Goal: Navigation & Orientation: Find specific page/section

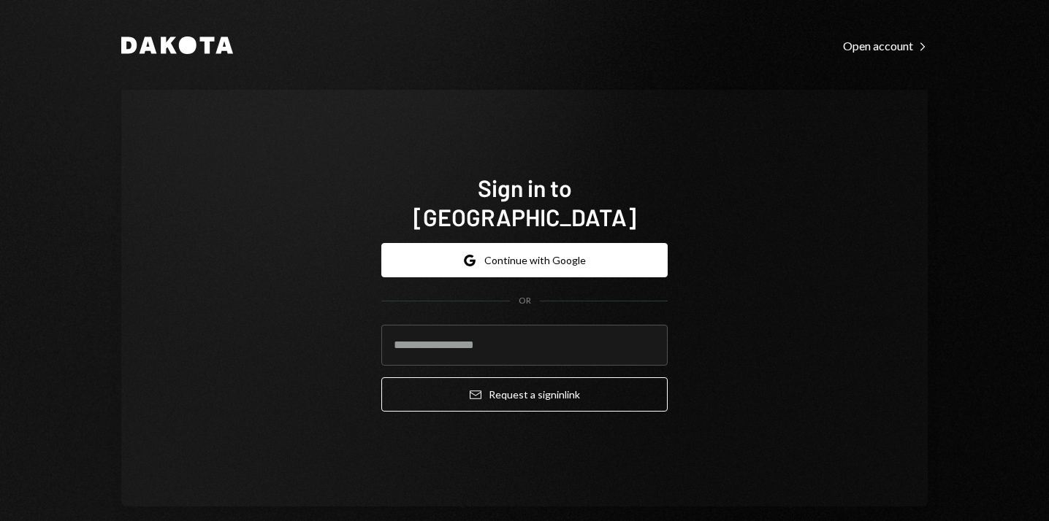
type input "**********"
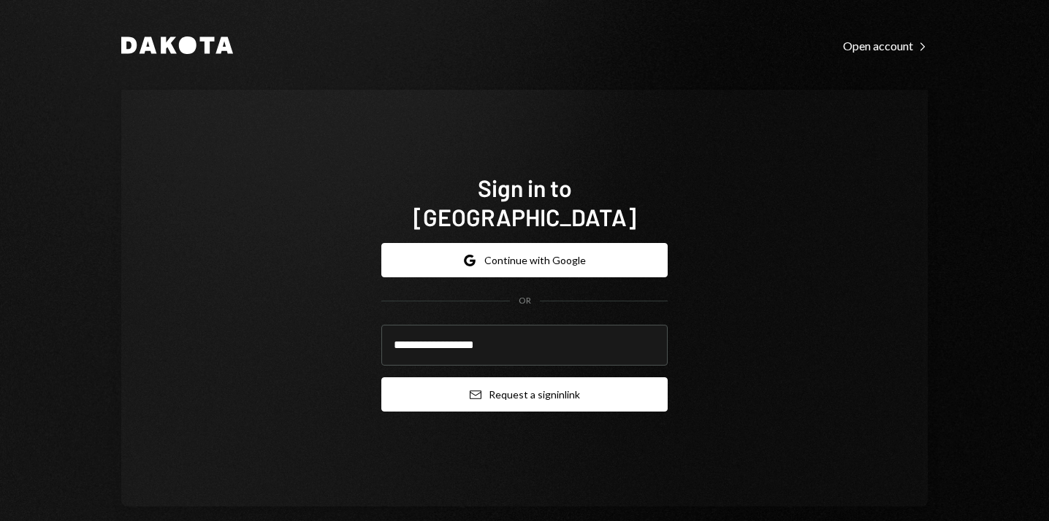
click at [435, 387] on button "Email Request a sign in link" at bounding box center [524, 395] width 286 height 34
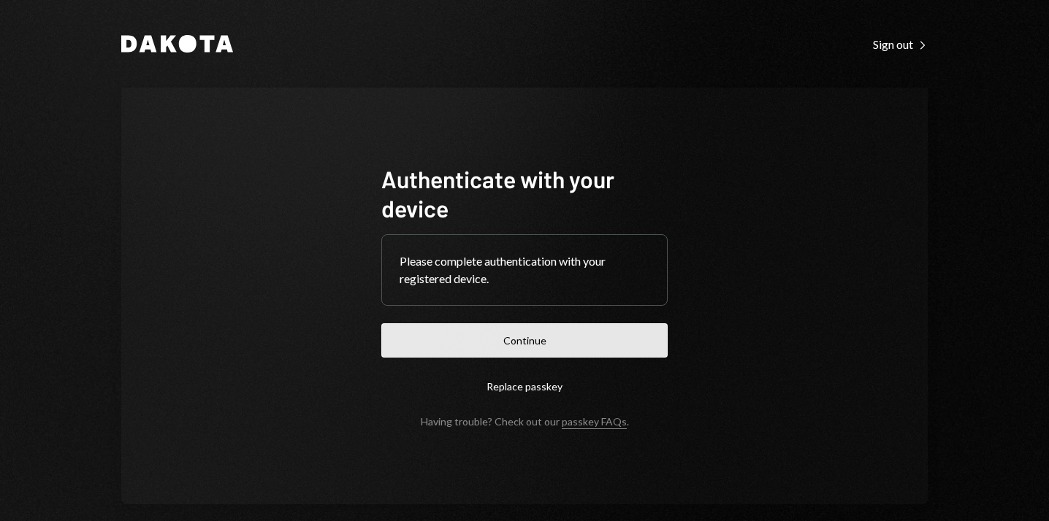
click at [520, 353] on button "Continue" at bounding box center [524, 341] width 286 height 34
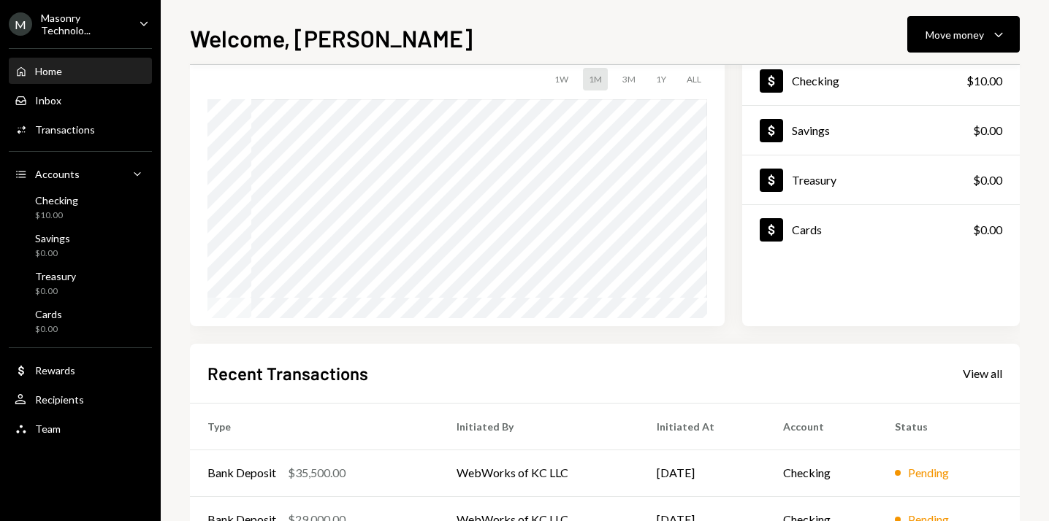
scroll to position [289, 0]
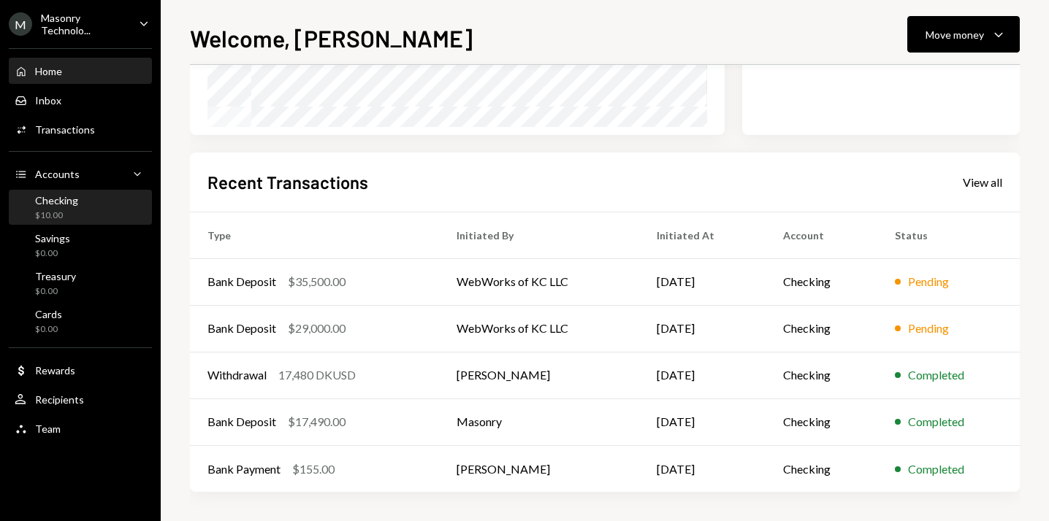
click at [83, 213] on div "Checking $10.00" at bounding box center [80, 208] width 131 height 28
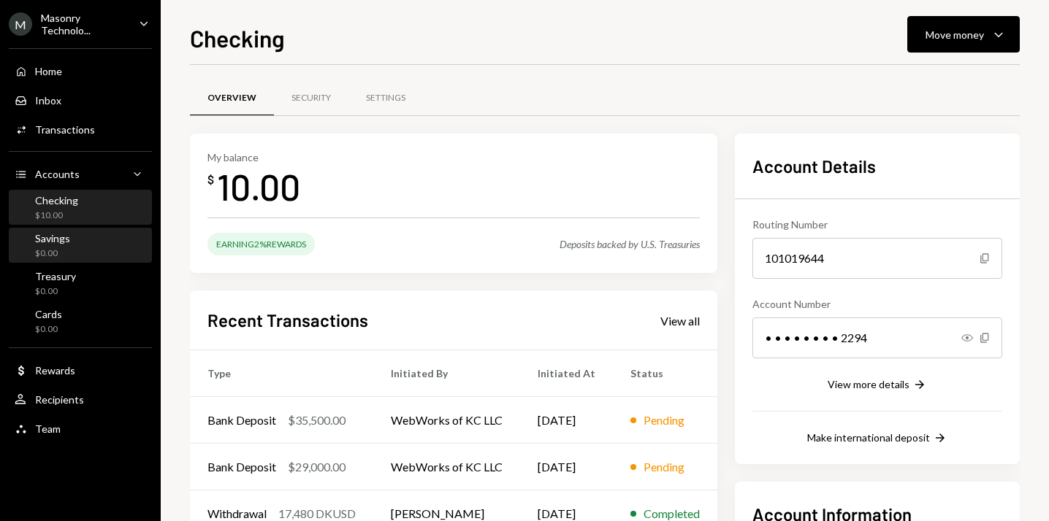
click at [89, 228] on link "Savings $0.00" at bounding box center [80, 245] width 143 height 35
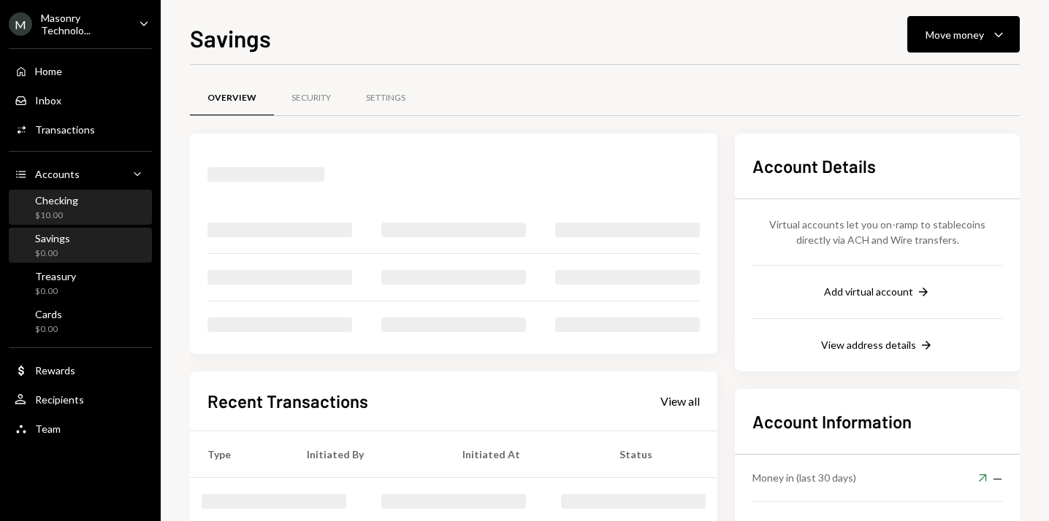
click at [102, 210] on div "Checking $10.00" at bounding box center [80, 208] width 131 height 28
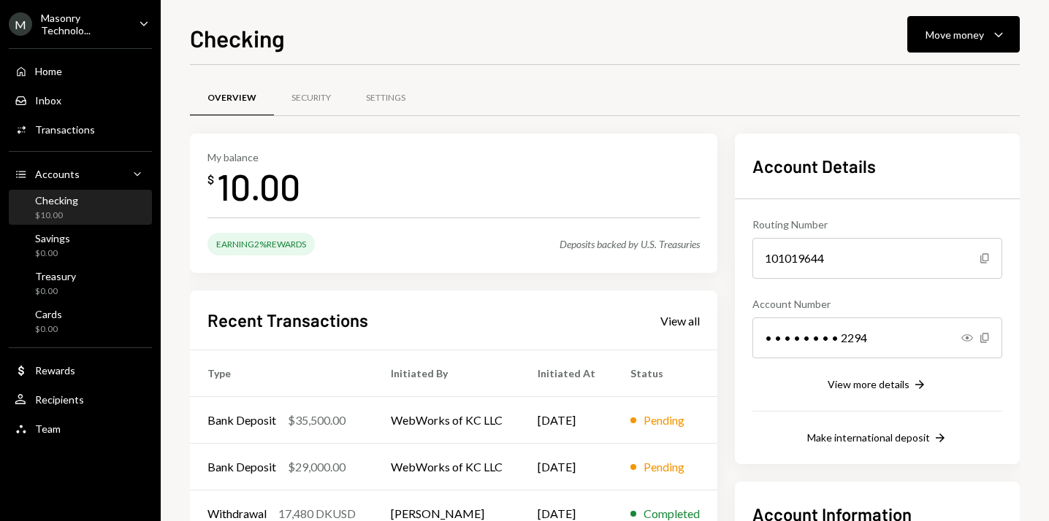
click at [384, 191] on div "My balance $ 10.00" at bounding box center [453, 180] width 492 height 58
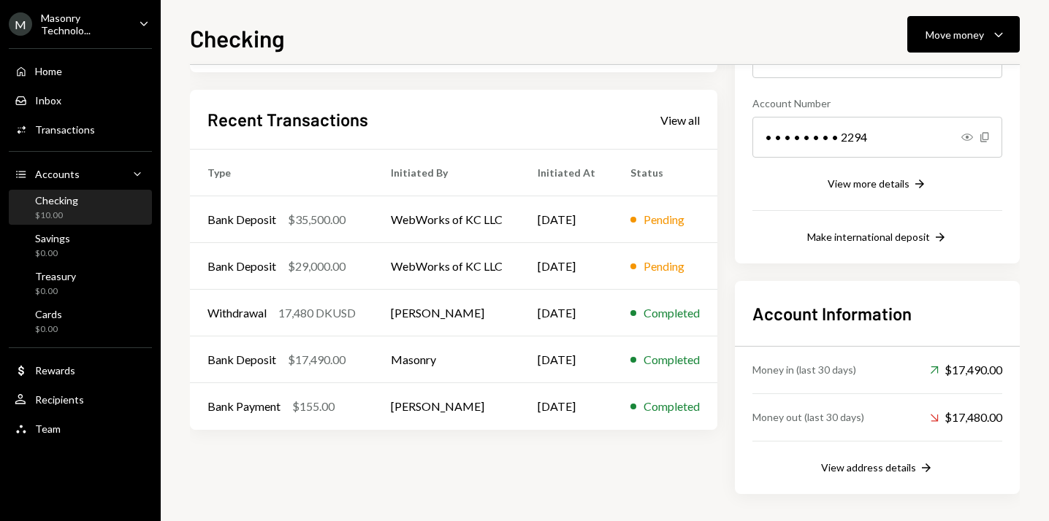
scroll to position [200, 0]
click at [64, 242] on div "Savings" at bounding box center [52, 238] width 35 height 12
click at [102, 206] on div "Checking $10.00" at bounding box center [80, 208] width 131 height 28
click at [109, 266] on link "Treasury $0.00" at bounding box center [80, 283] width 143 height 35
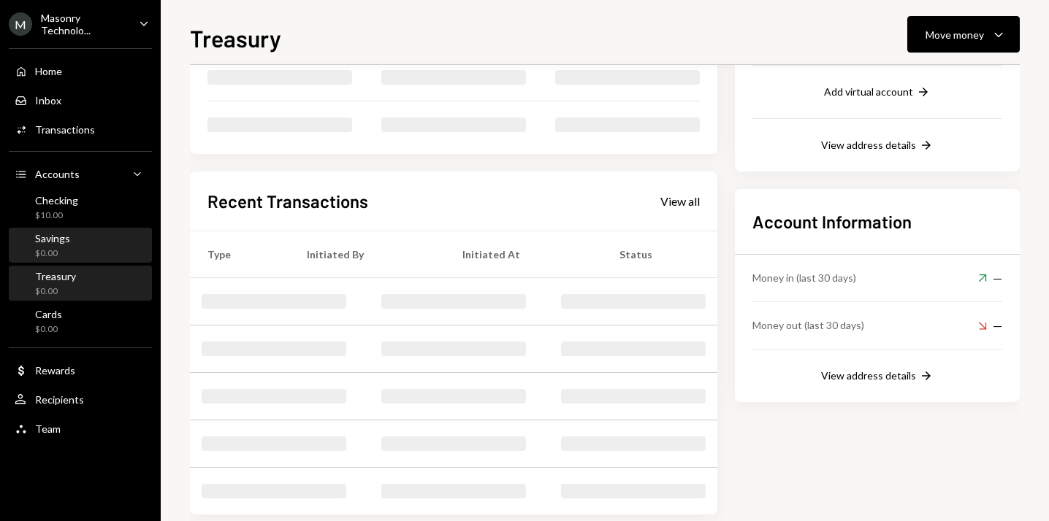
click at [116, 232] on div "Savings $0.00" at bounding box center [80, 246] width 131 height 28
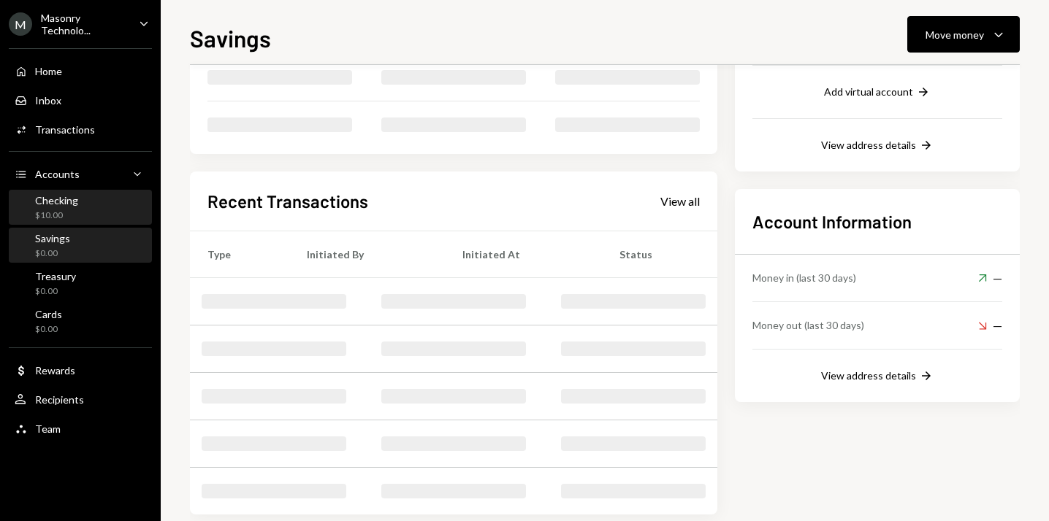
click at [120, 207] on div "Checking $10.00" at bounding box center [80, 208] width 131 height 28
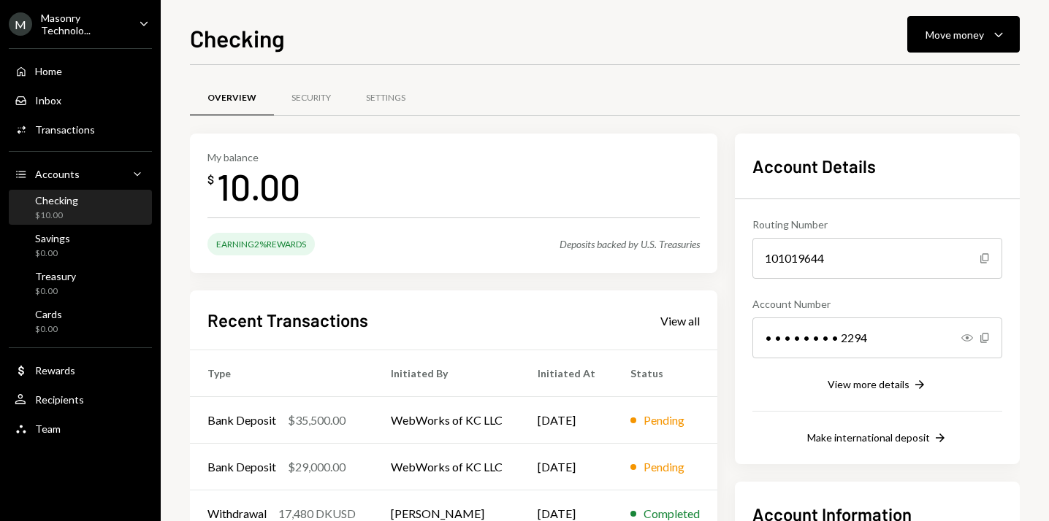
click at [381, 191] on div "My balance $ 10.00" at bounding box center [453, 180] width 492 height 58
click at [55, 238] on div "Savings" at bounding box center [52, 238] width 35 height 12
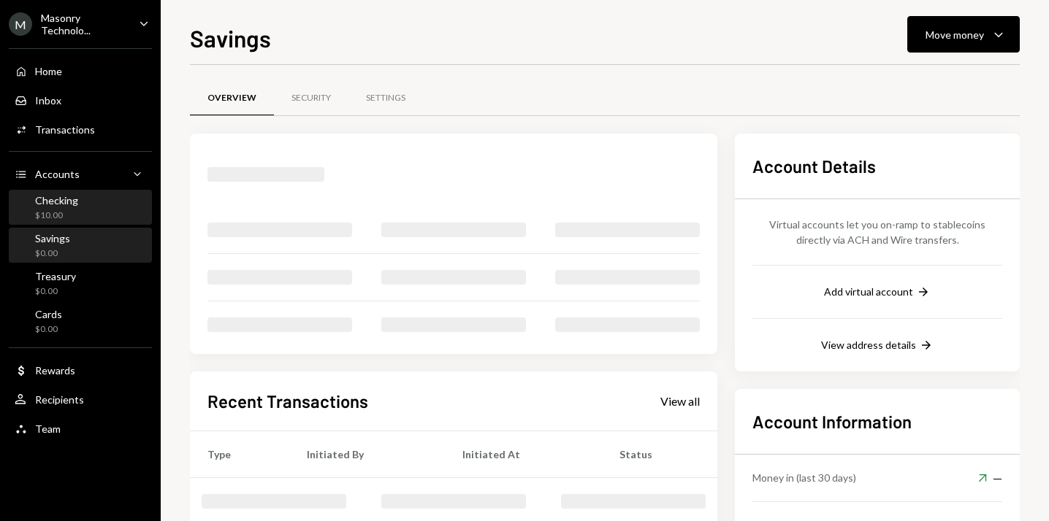
click at [110, 208] on div "Checking $10.00" at bounding box center [80, 208] width 131 height 28
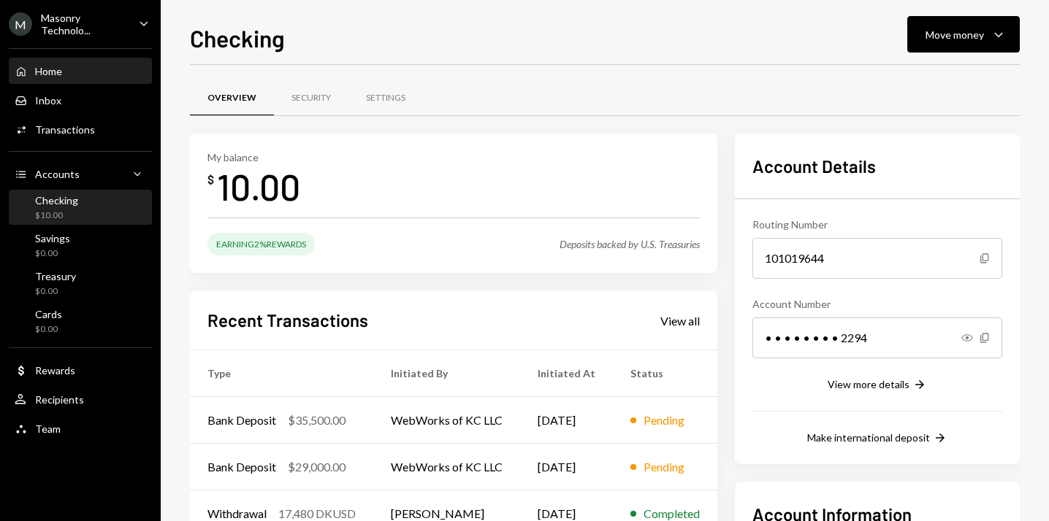
click at [79, 73] on div "Home Home" at bounding box center [80, 71] width 131 height 13
